Goal: Go to known website: Go to known website

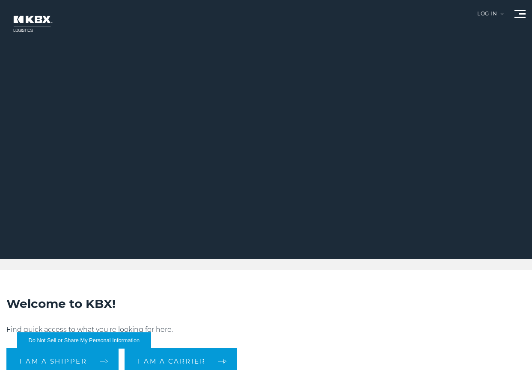
click at [481, 13] on div "Log in" at bounding box center [490, 17] width 27 height 12
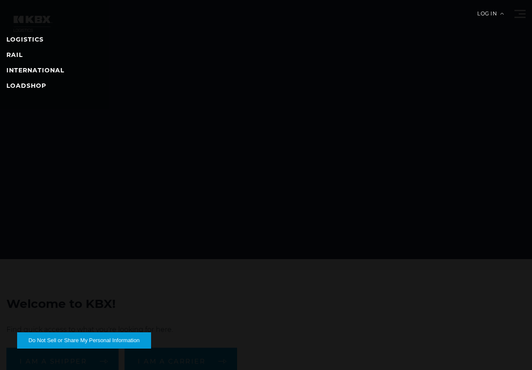
click at [5, 57] on nav "LOGISTICS RAIL INTERNATIONAL LOADSHOP" at bounding box center [266, 185] width 532 height 370
click at [14, 55] on link "RAIL" at bounding box center [14, 55] width 16 height 8
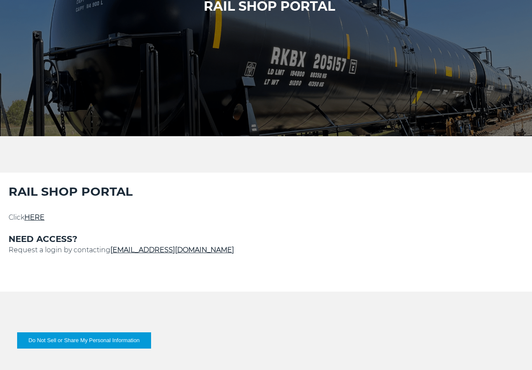
scroll to position [128, 0]
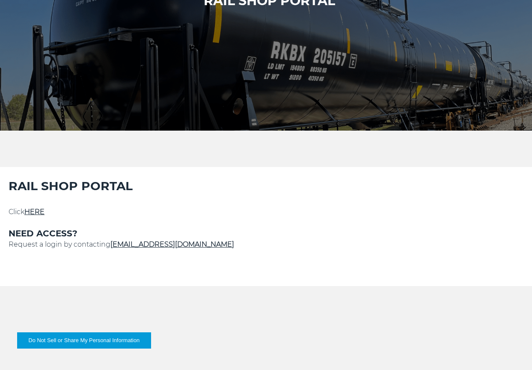
click at [37, 211] on link "HERE" at bounding box center [34, 212] width 20 height 8
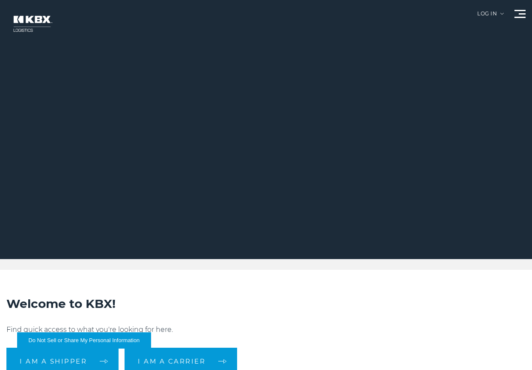
click at [507, 12] on div at bounding box center [269, 129] width 538 height 259
click at [502, 12] on div "Log in" at bounding box center [490, 17] width 27 height 12
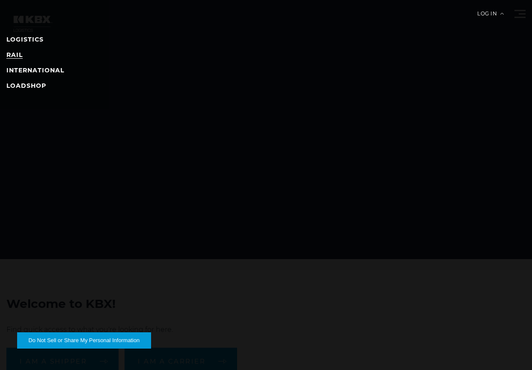
click at [9, 54] on link "RAIL" at bounding box center [14, 55] width 16 height 8
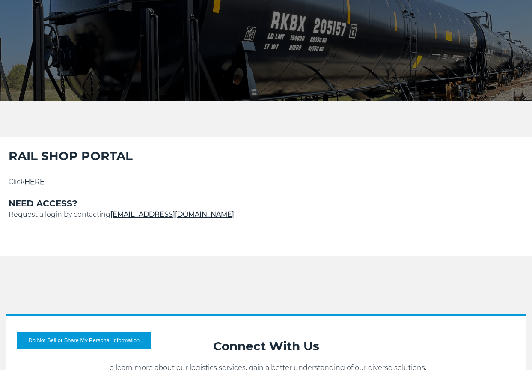
scroll to position [214, 0]
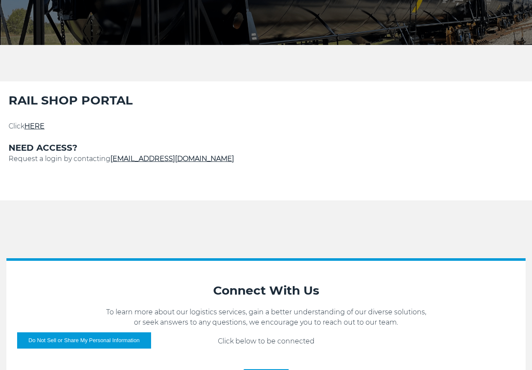
click at [38, 126] on link "HERE" at bounding box center [34, 126] width 20 height 8
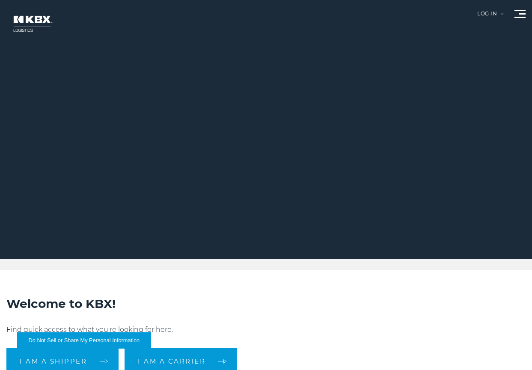
click at [491, 12] on div "Log in" at bounding box center [490, 17] width 27 height 12
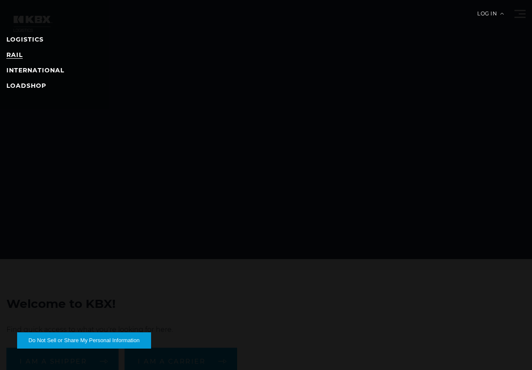
click at [15, 58] on link "RAIL" at bounding box center [14, 55] width 16 height 8
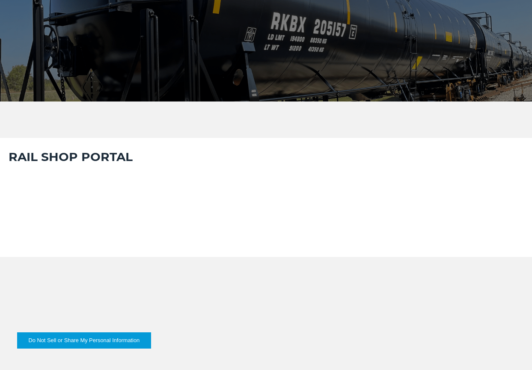
scroll to position [214, 0]
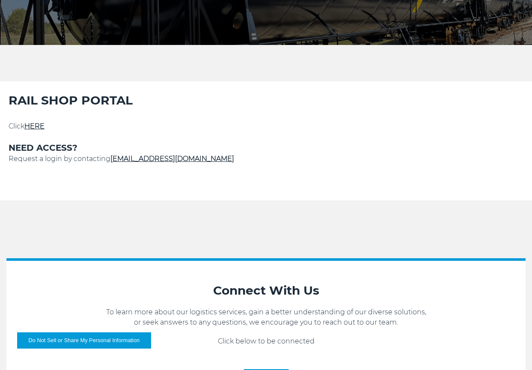
click at [32, 129] on link "HERE" at bounding box center [34, 126] width 20 height 8
